Goal: Information Seeking & Learning: Check status

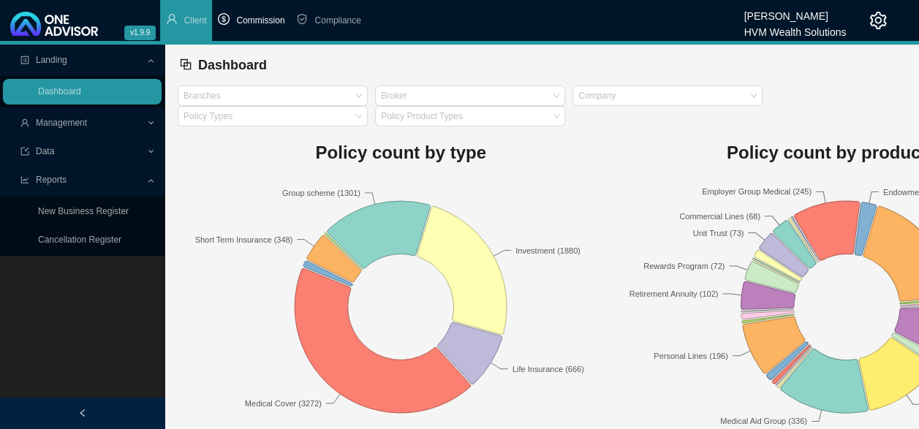
click at [263, 22] on span "Commission" at bounding box center [260, 20] width 48 height 10
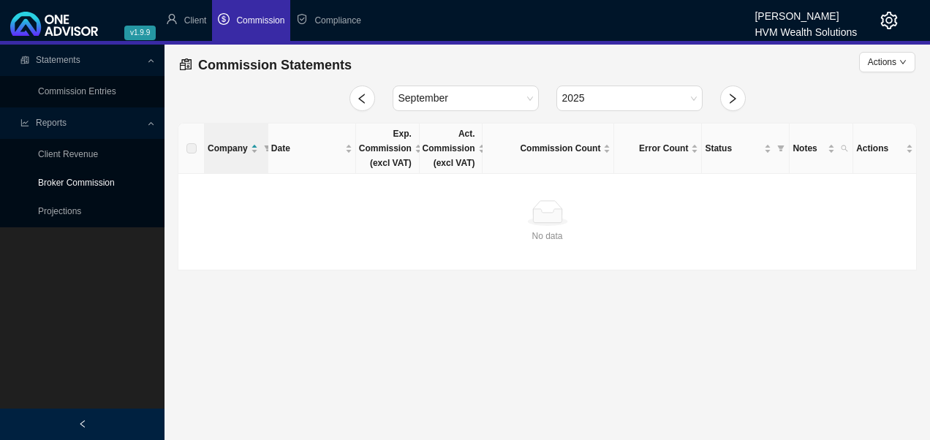
click at [50, 186] on link "Broker Commission" at bounding box center [76, 183] width 77 height 10
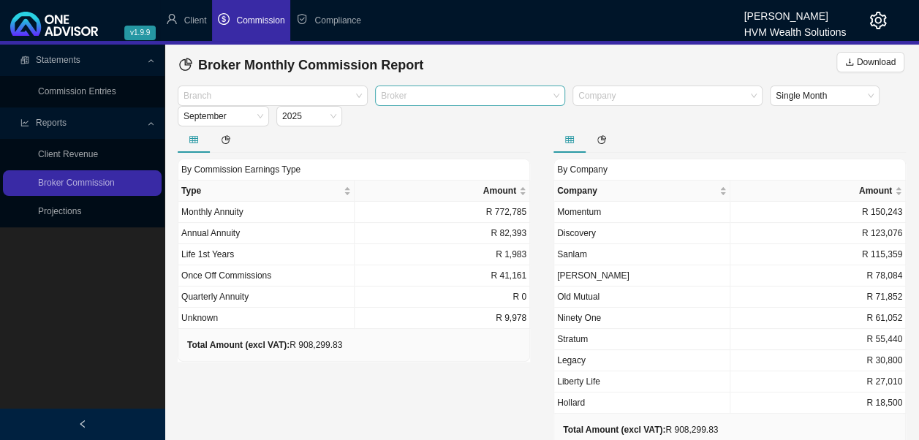
click at [508, 96] on div at bounding box center [463, 96] width 170 height 11
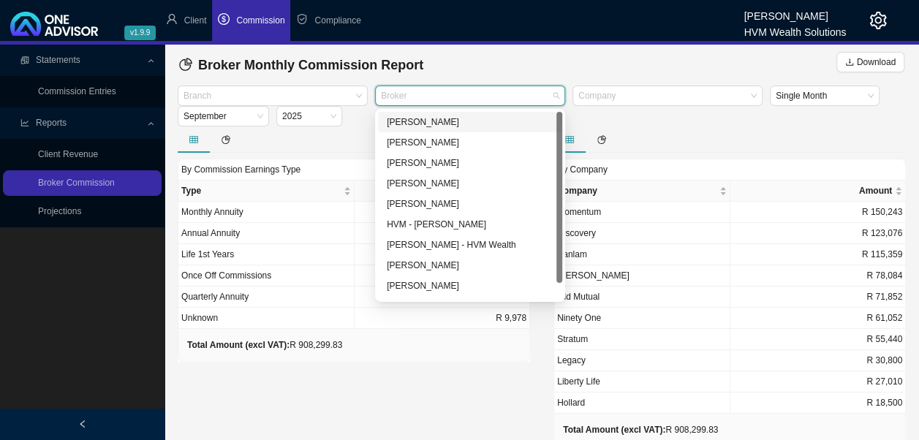
click at [465, 125] on div "[PERSON_NAME]" at bounding box center [470, 122] width 167 height 15
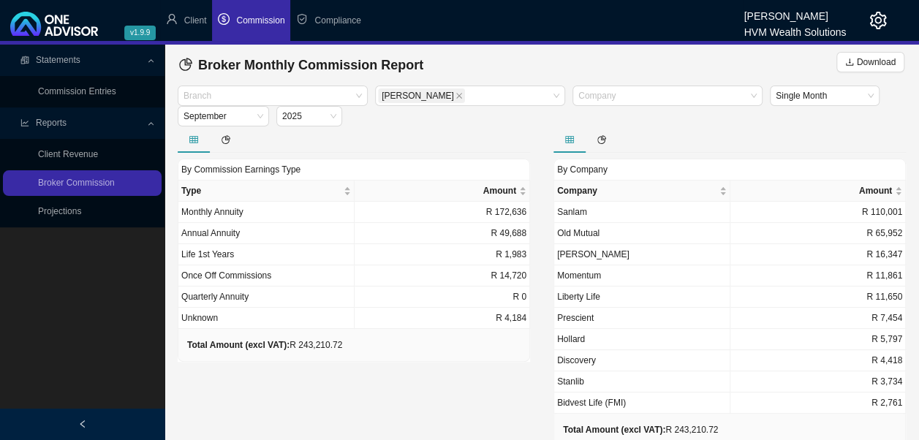
click at [451, 360] on div "By Commission Earnings Type Type Amount Monthly Annuity R 172,636 Annual Annuit…" at bounding box center [354, 299] width 376 height 347
click at [265, 120] on div "September" at bounding box center [223, 116] width 91 height 20
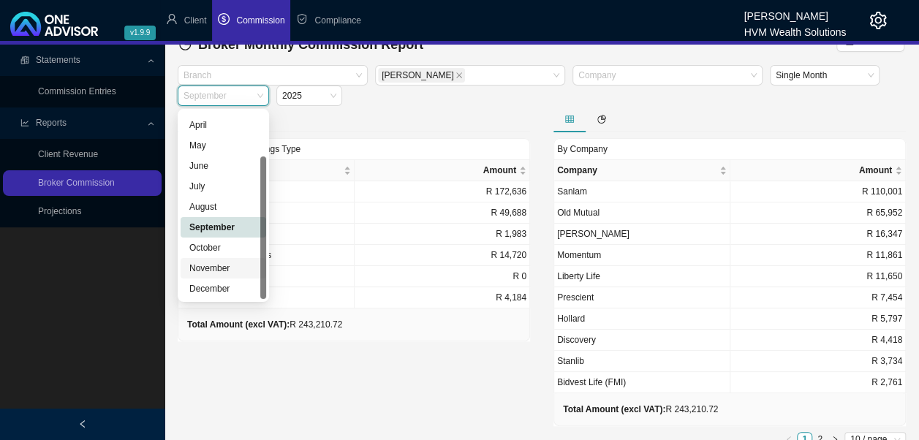
scroll to position [30, 0]
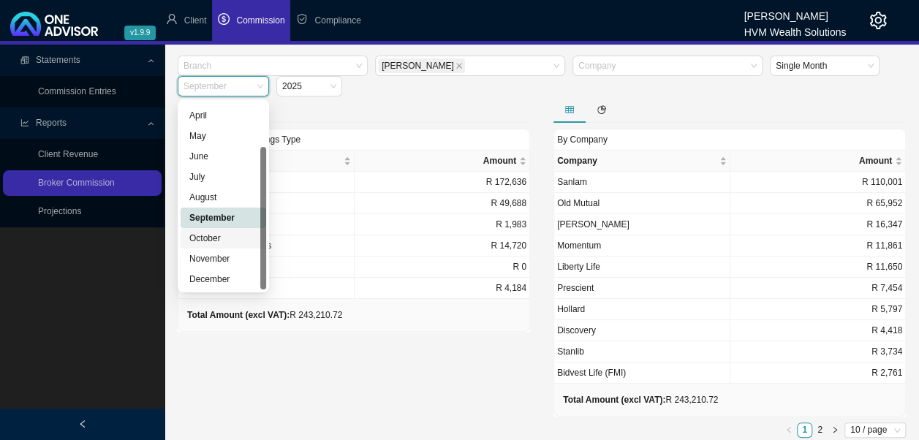
click at [212, 241] on div "October" at bounding box center [223, 238] width 68 height 15
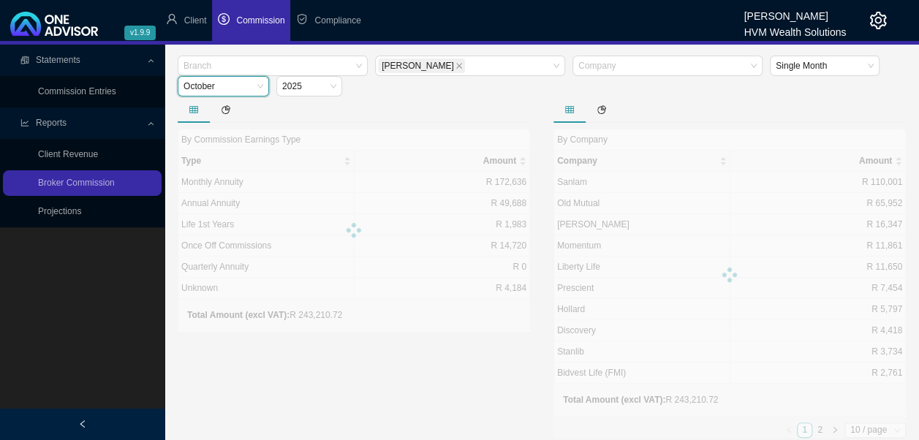
scroll to position [0, 0]
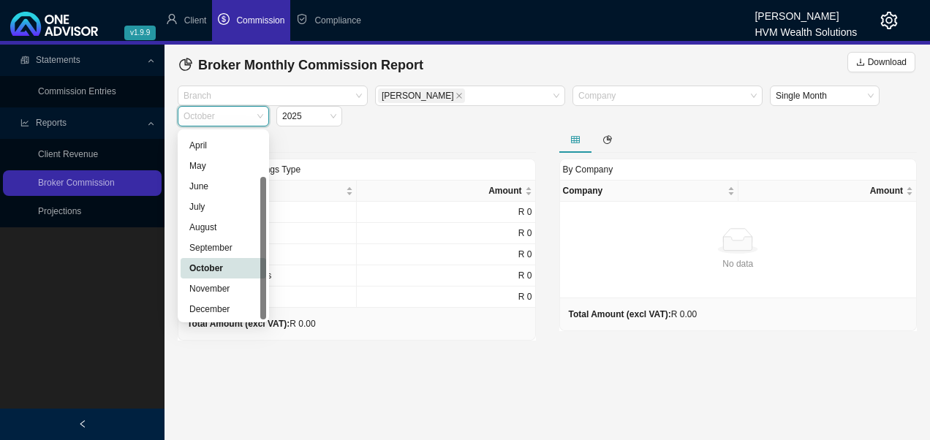
click at [265, 114] on div "October" at bounding box center [223, 116] width 91 height 20
click at [227, 248] on div "September" at bounding box center [223, 247] width 68 height 15
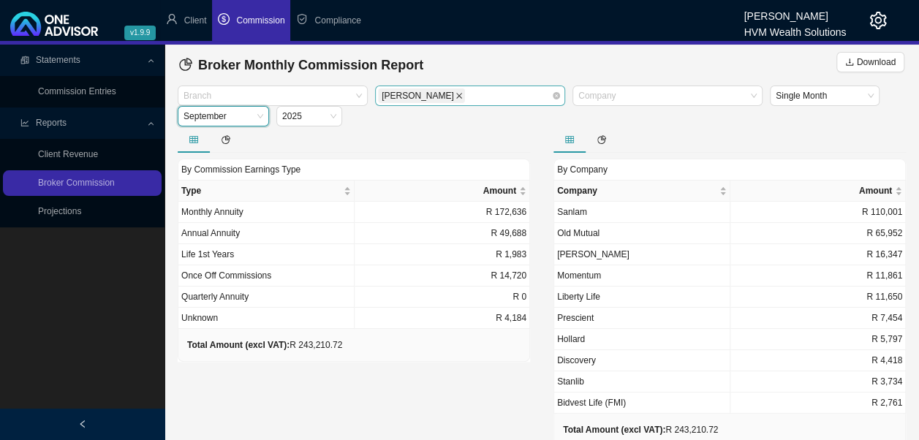
click at [455, 99] on span at bounding box center [458, 95] width 7 height 13
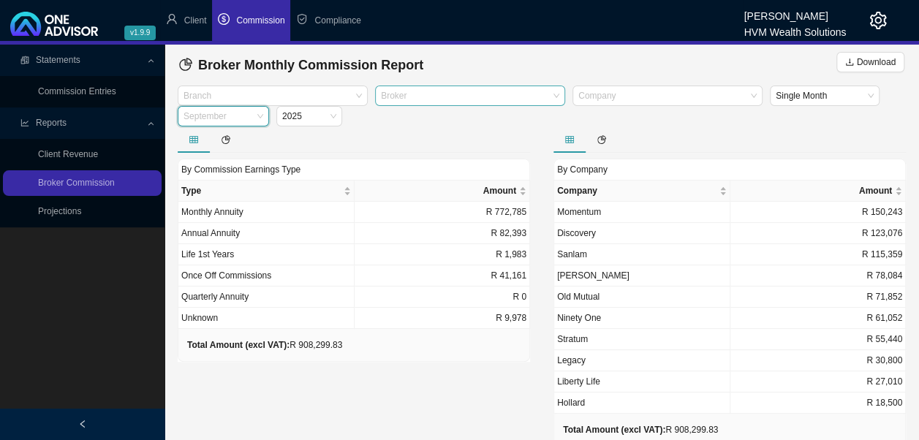
click at [260, 118] on span "September" at bounding box center [223, 116] width 80 height 19
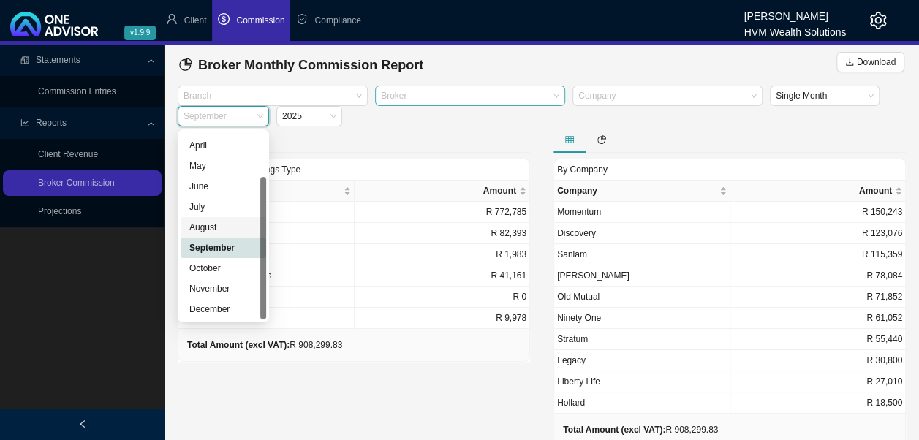
click at [216, 229] on div "August" at bounding box center [223, 227] width 68 height 15
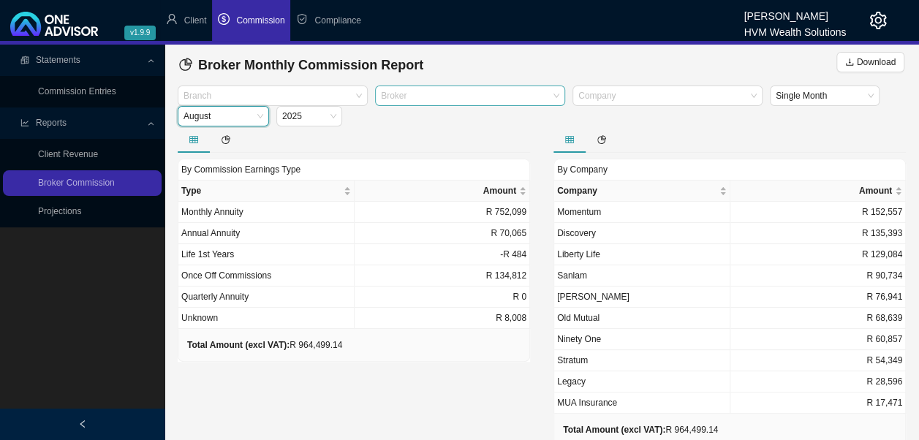
click at [257, 117] on span "August" at bounding box center [223, 116] width 80 height 19
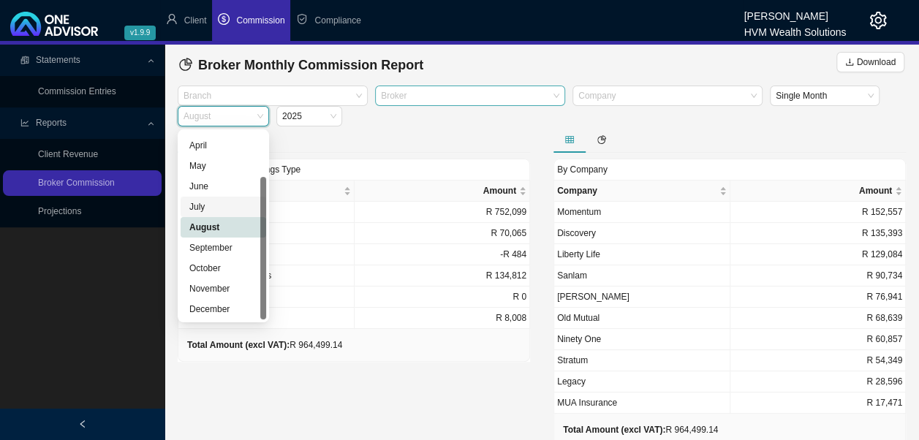
click at [218, 208] on div "July" at bounding box center [223, 207] width 68 height 15
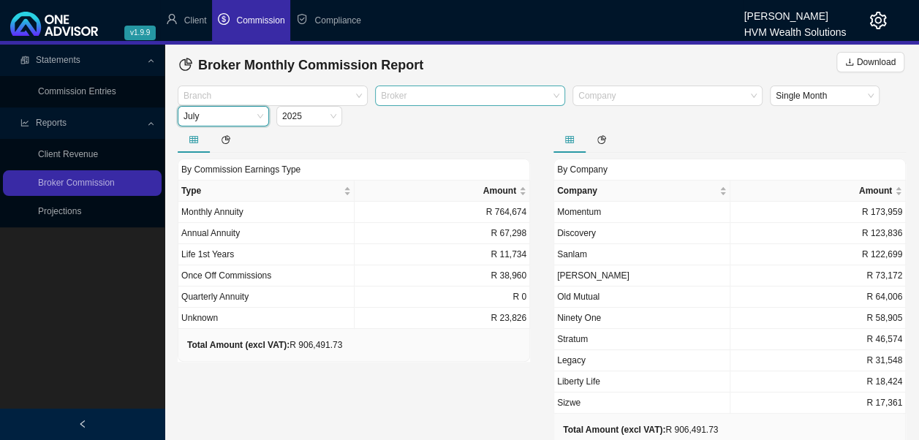
click at [265, 115] on div "July" at bounding box center [223, 116] width 91 height 20
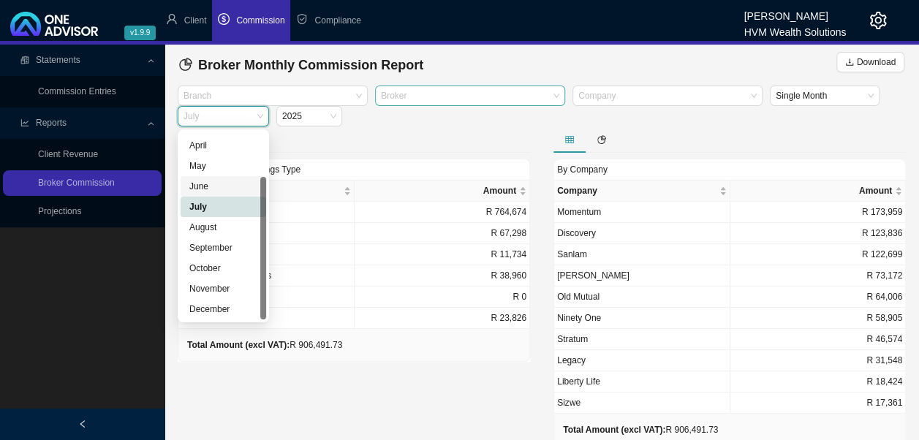
click at [225, 191] on div "June" at bounding box center [223, 186] width 68 height 15
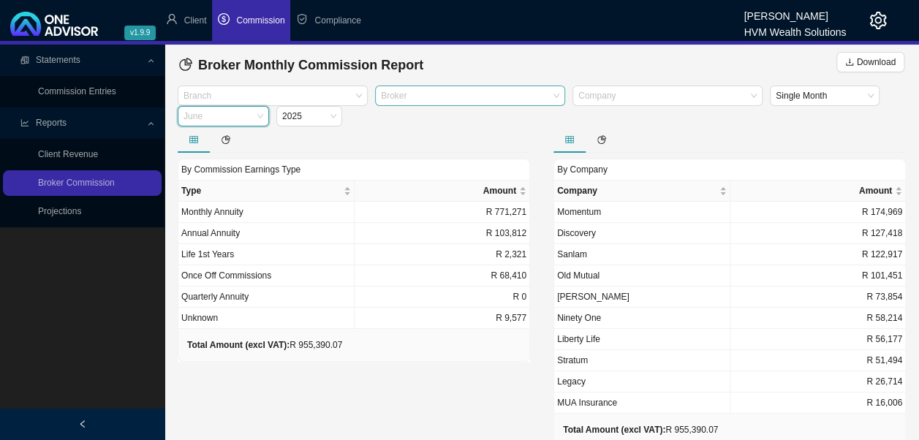
click at [263, 117] on div "June" at bounding box center [223, 116] width 91 height 20
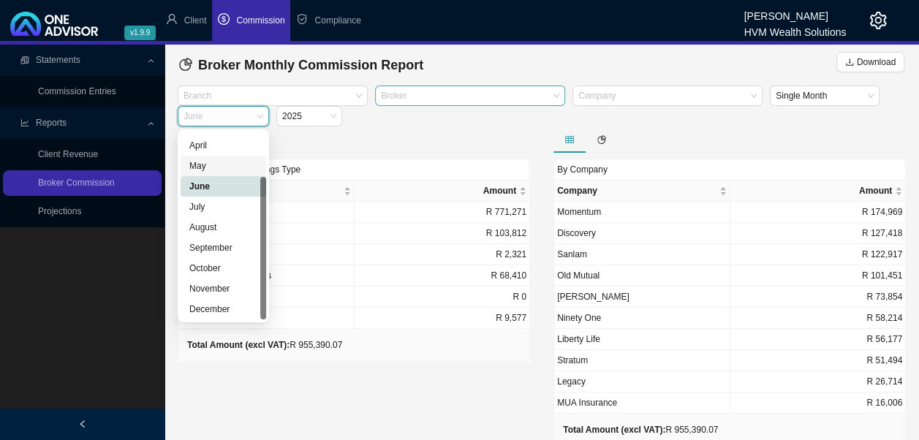
click at [220, 173] on div "May" at bounding box center [224, 166] width 86 height 20
click at [265, 116] on div "May" at bounding box center [223, 116] width 91 height 20
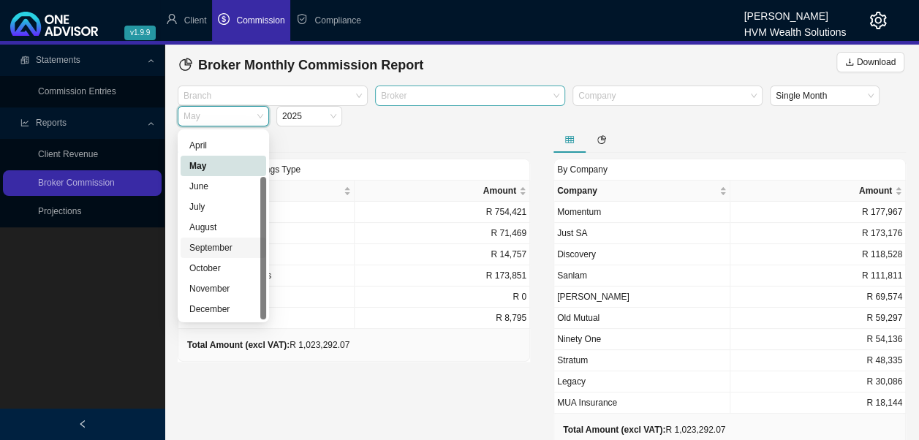
click at [225, 250] on div "September" at bounding box center [223, 247] width 68 height 15
